Goal: Information Seeking & Learning: Learn about a topic

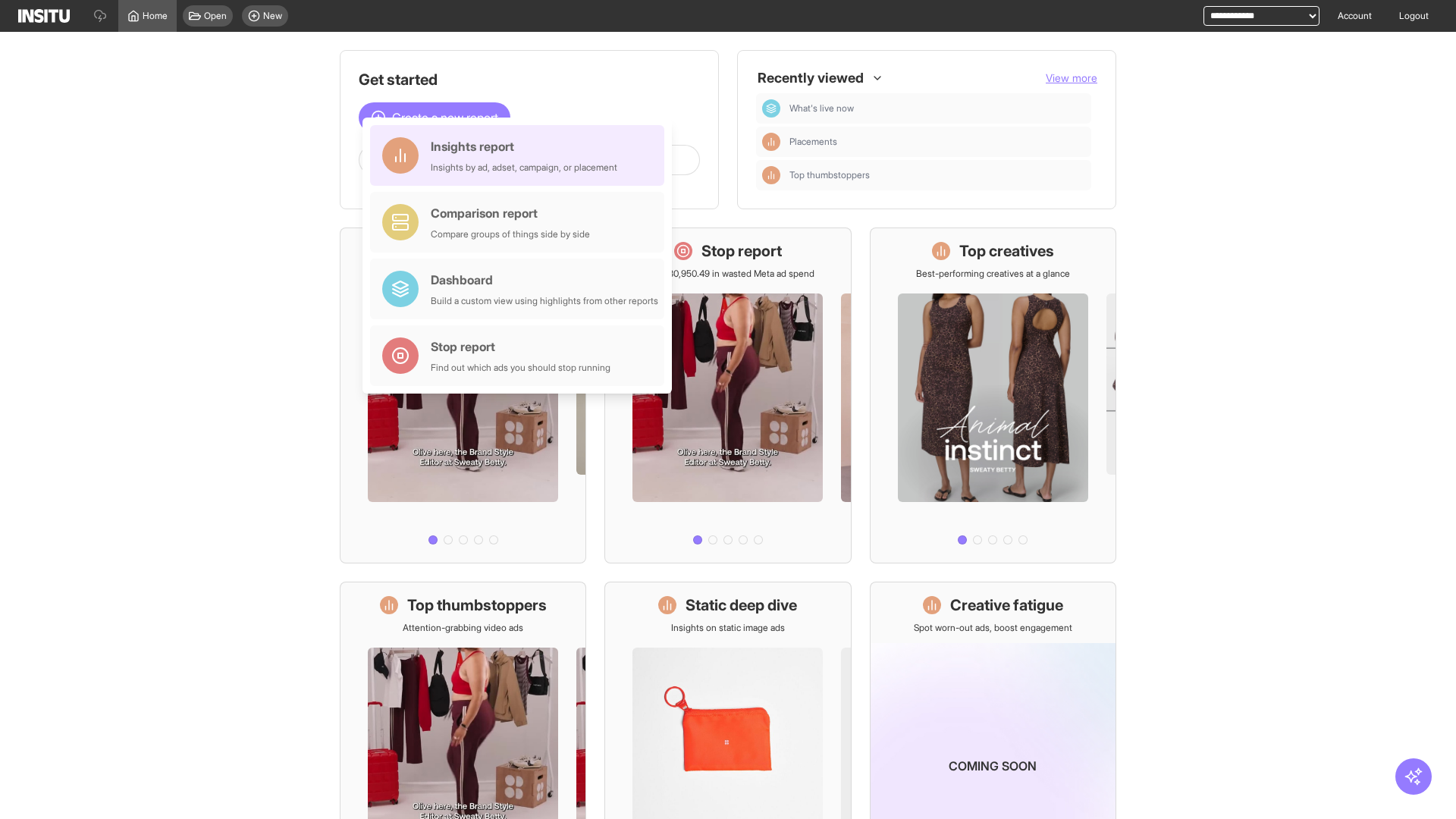
click at [521, 156] on div "Insights report Insights by ad, adset, campaign, or placement" at bounding box center [524, 155] width 186 height 36
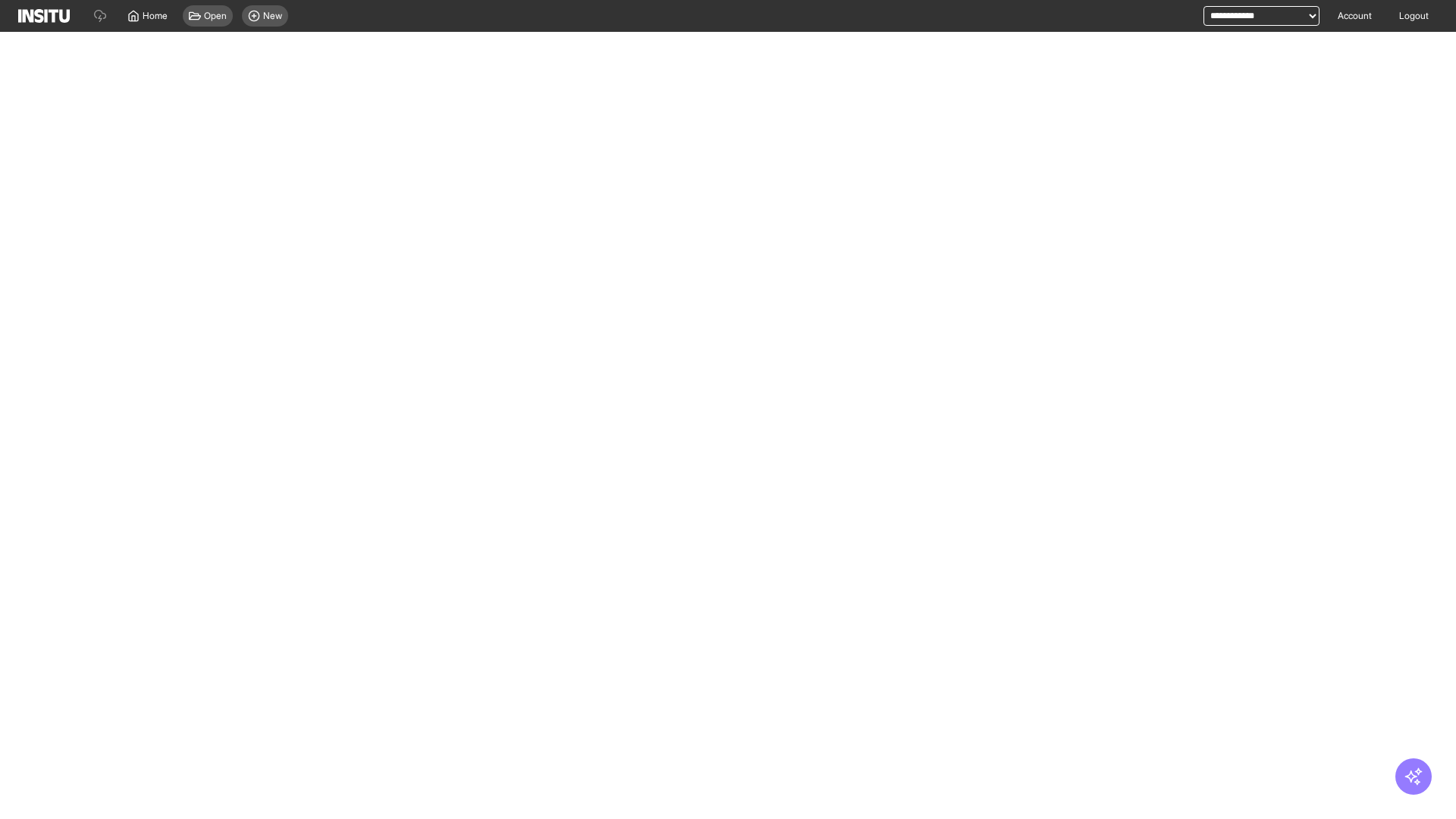
select select "**"
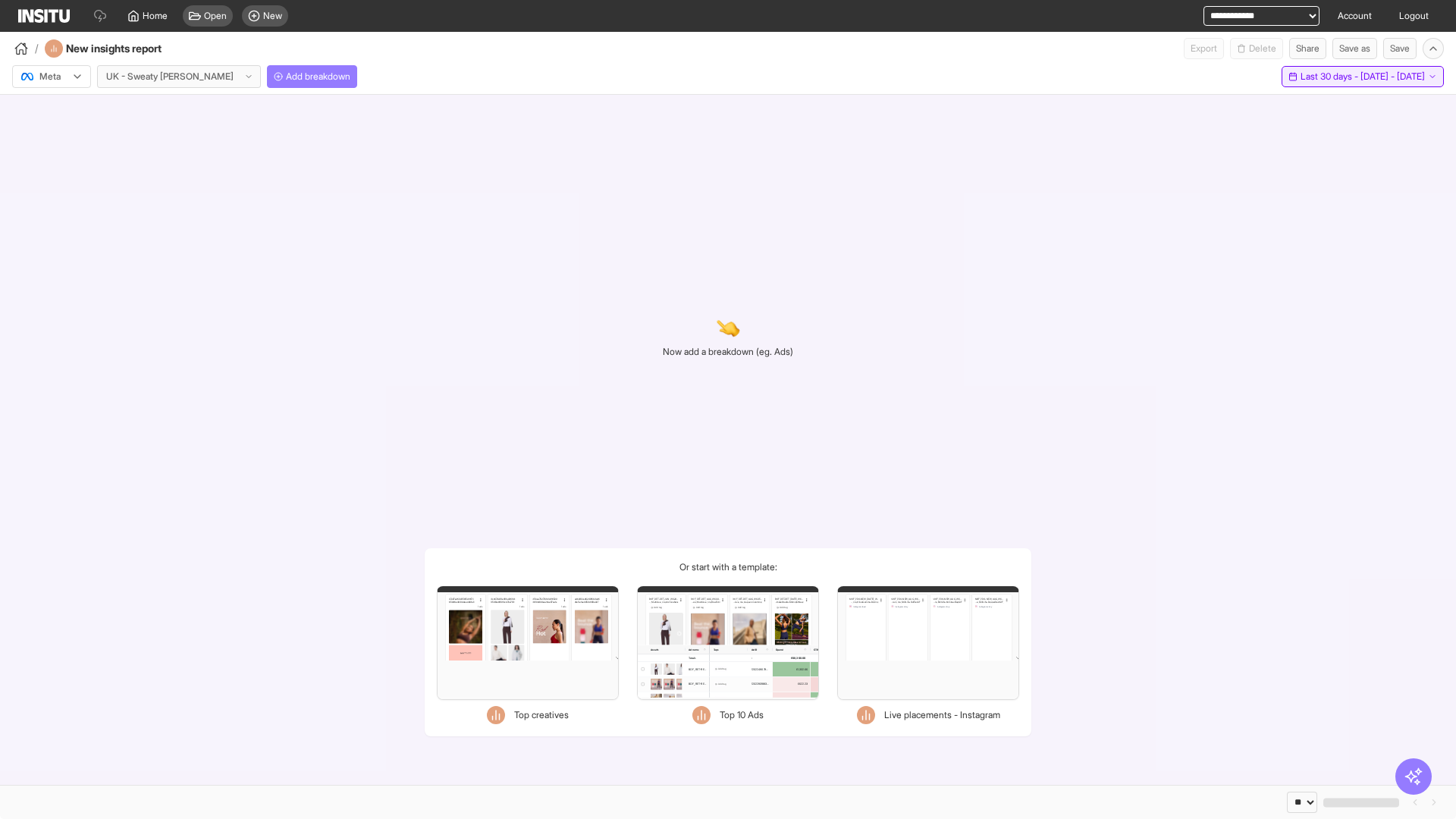
click at [1331, 76] on span "Last 30 days - [DATE] - [DATE]" at bounding box center [1363, 76] width 125 height 12
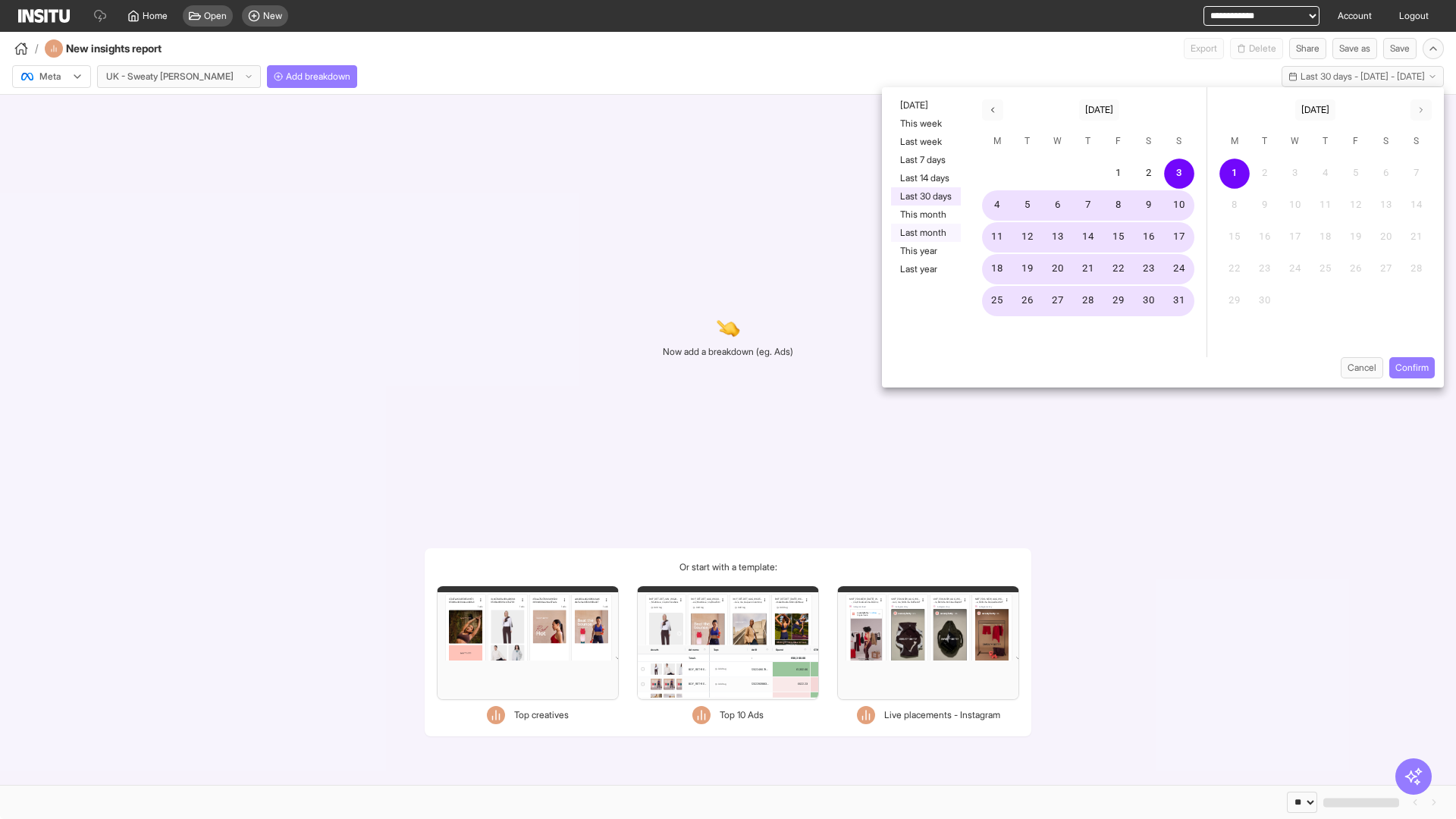
click at [925, 233] on button "Last month" at bounding box center [926, 232] width 69 height 18
